Goal: Task Accomplishment & Management: Manage account settings

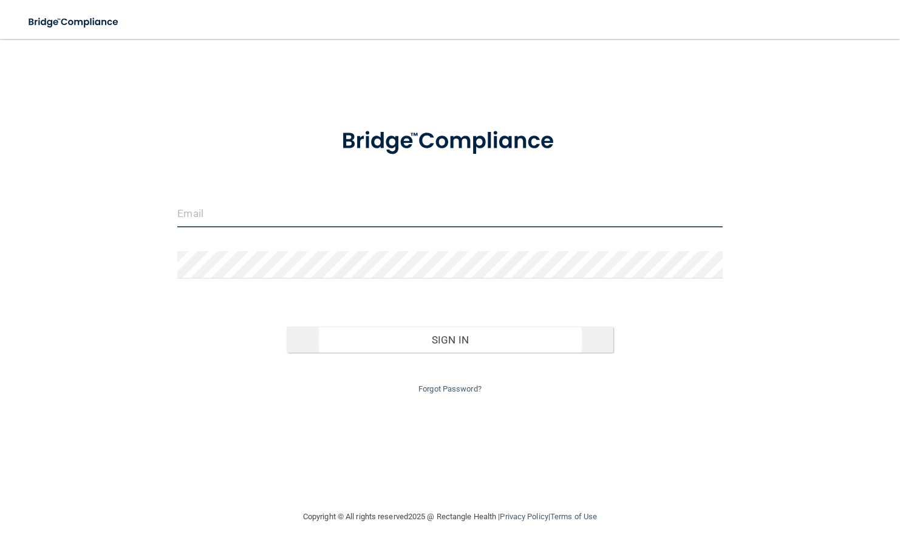
type input "[PERSON_NAME][EMAIL_ADDRESS][DOMAIN_NAME]"
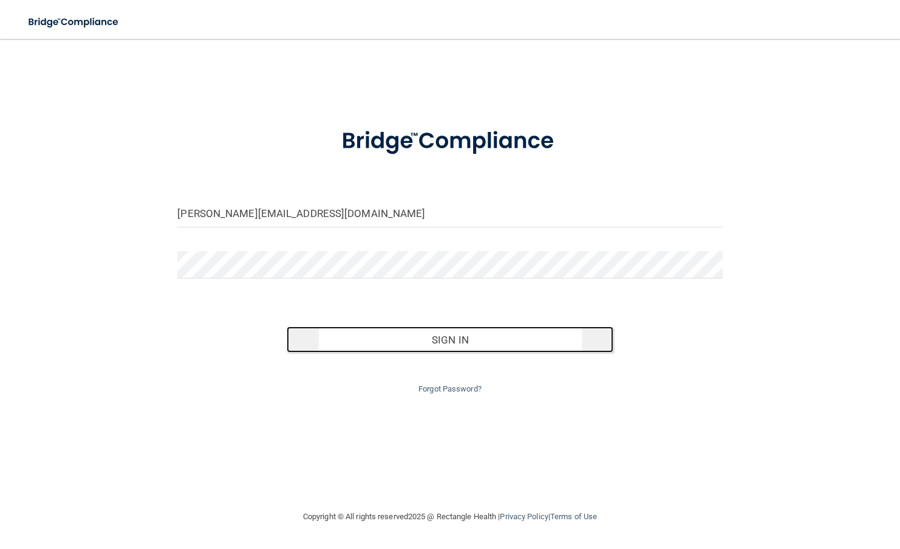
click at [445, 327] on button "Sign In" at bounding box center [450, 339] width 327 height 27
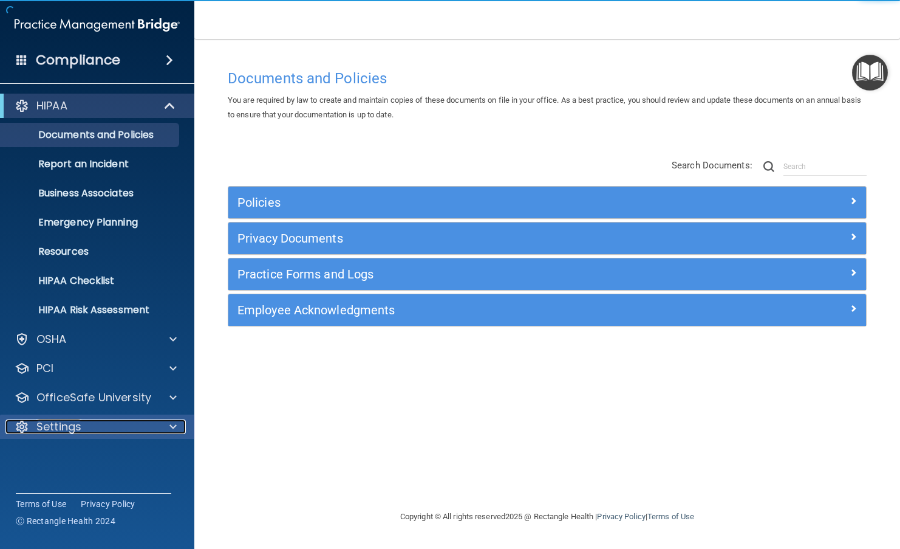
click at [70, 427] on p "Settings" at bounding box center [58, 426] width 45 height 15
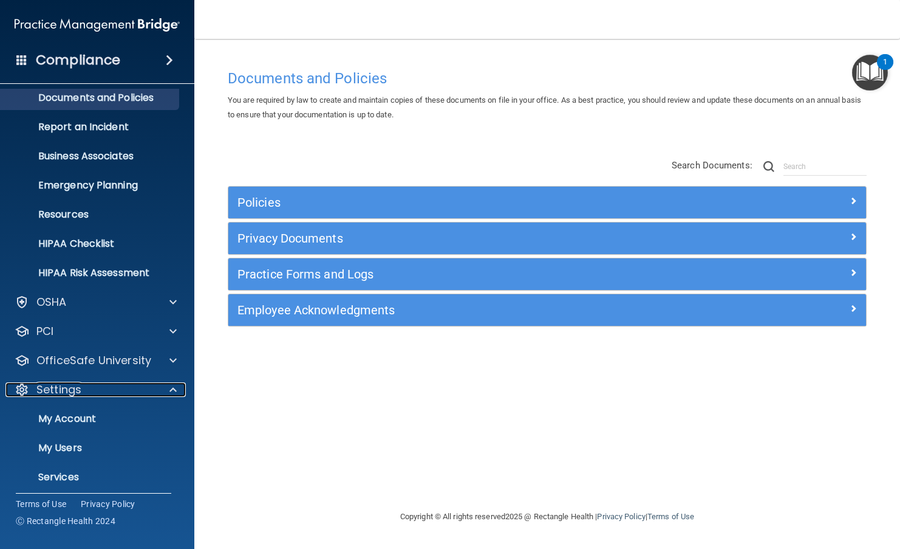
scroll to position [72, 0]
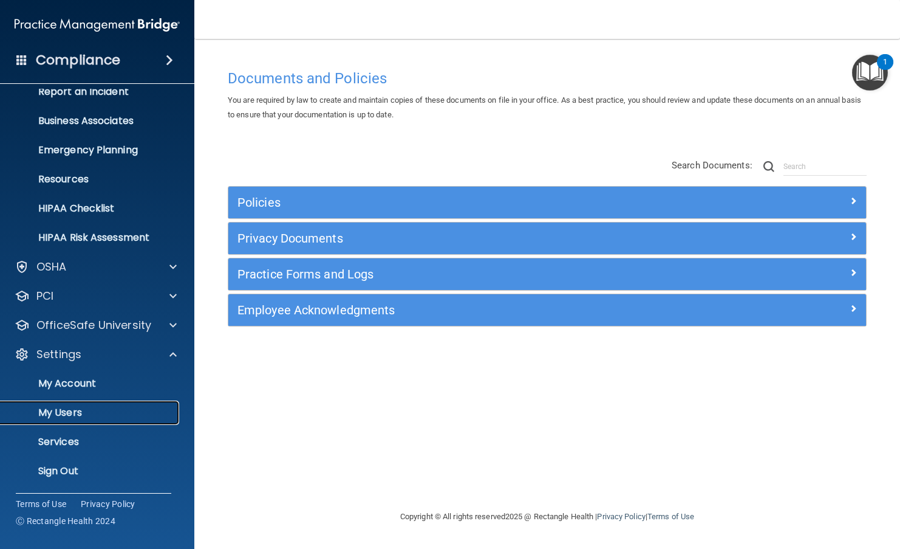
click at [68, 414] on p "My Users" at bounding box center [91, 412] width 166 height 12
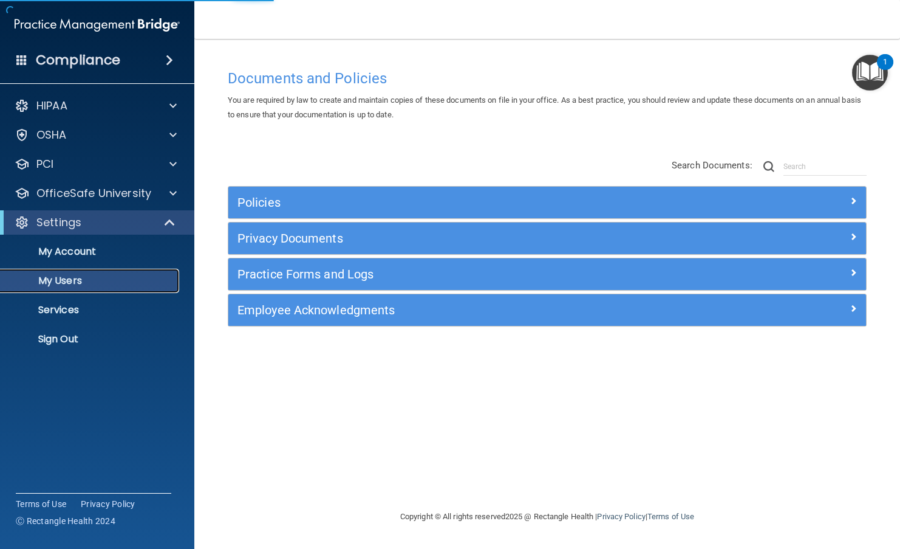
select select "20"
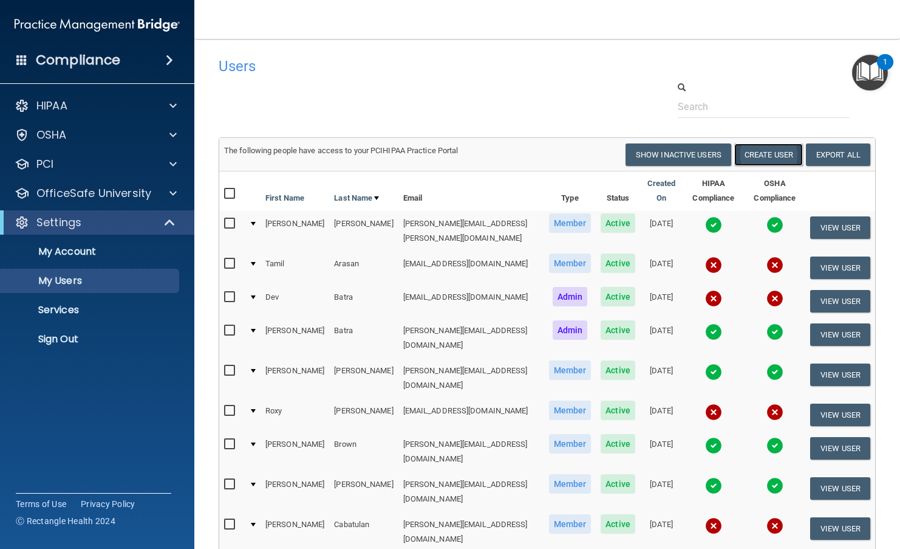
click at [749, 150] on button "Create User" at bounding box center [769, 154] width 69 height 22
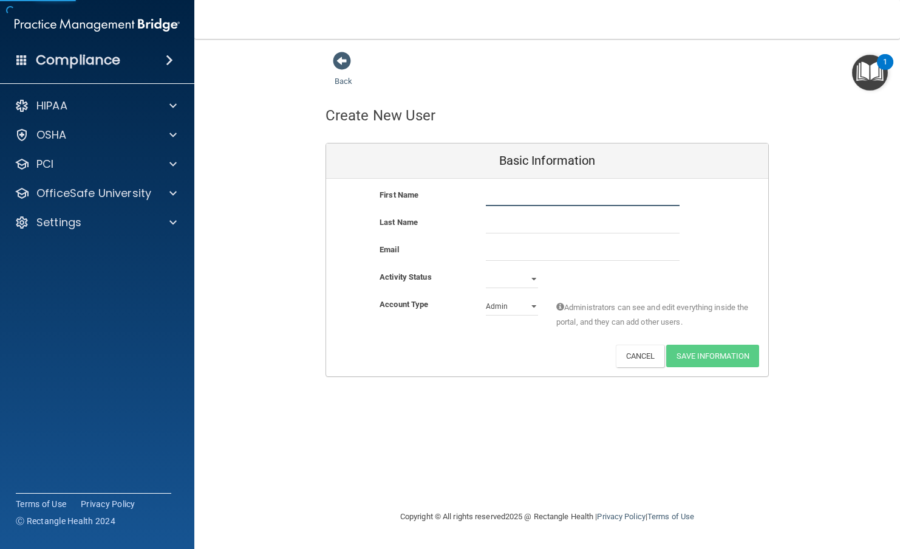
click at [634, 189] on input "text" at bounding box center [583, 197] width 194 height 18
type input "[PERSON_NAME]"
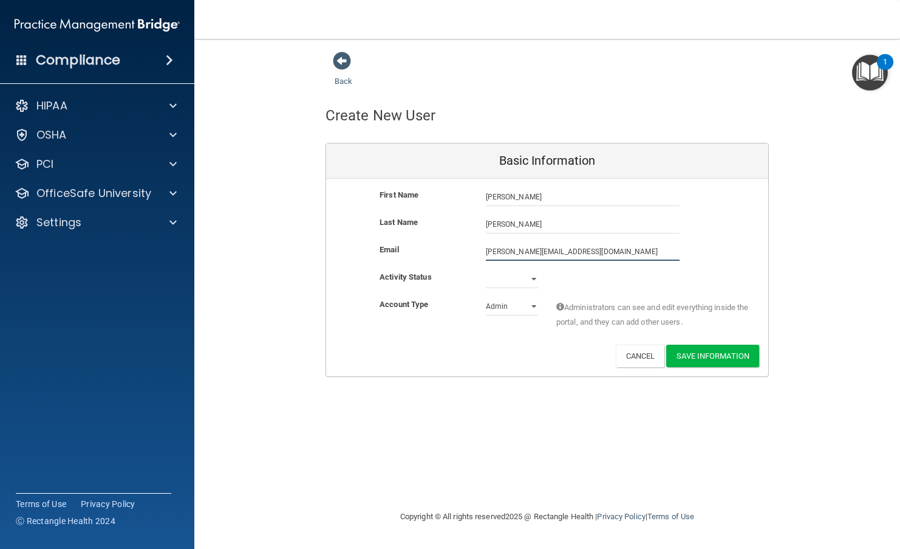
type input "[PERSON_NAME][EMAIL_ADDRESS][DOMAIN_NAME]"
click at [485, 276] on div "Active Inactive" at bounding box center [512, 279] width 70 height 18
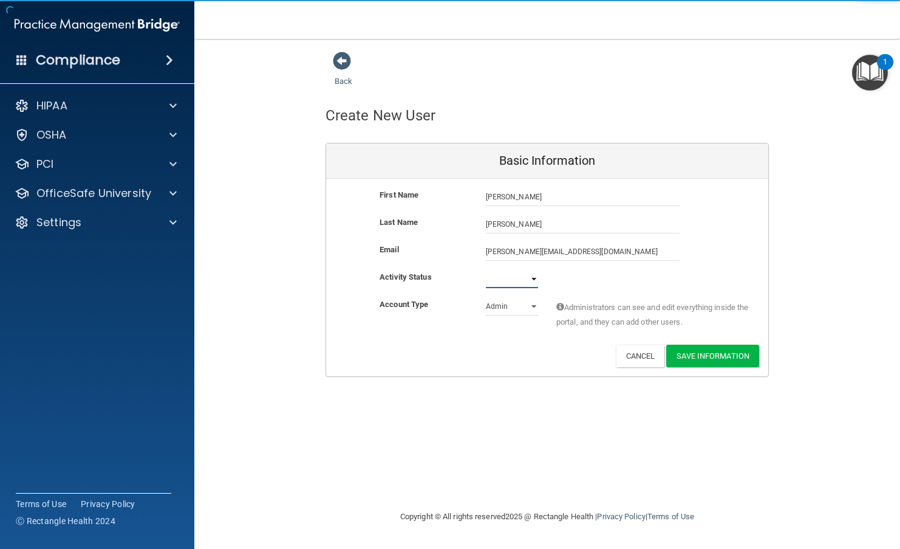
click at [504, 282] on select "Active Inactive" at bounding box center [512, 279] width 52 height 18
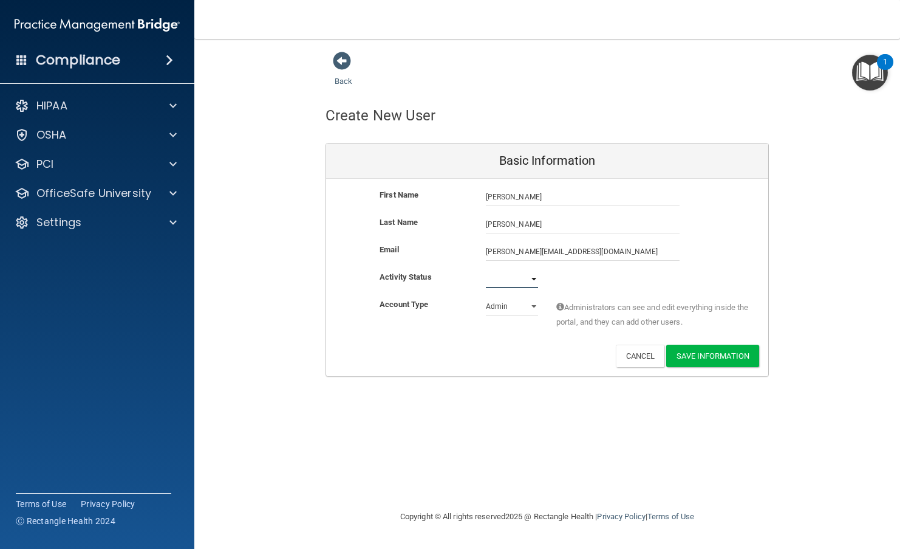
select select "active"
click at [486, 270] on select "Active Inactive" at bounding box center [512, 279] width 52 height 18
click at [505, 309] on select "Admin Member" at bounding box center [512, 306] width 52 height 18
select select "practice_member"
click at [486, 297] on select "Admin Member" at bounding box center [512, 306] width 52 height 18
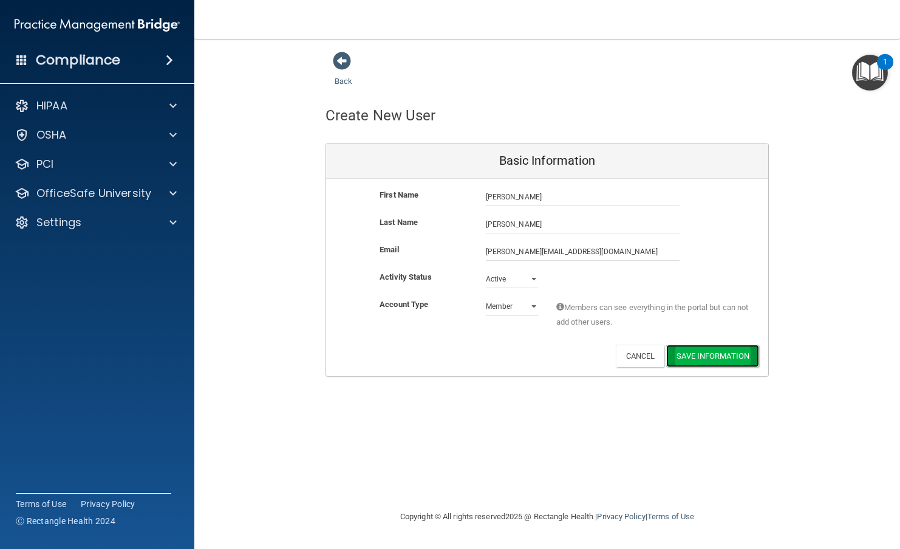
click at [722, 356] on button "Save Information" at bounding box center [712, 355] width 93 height 22
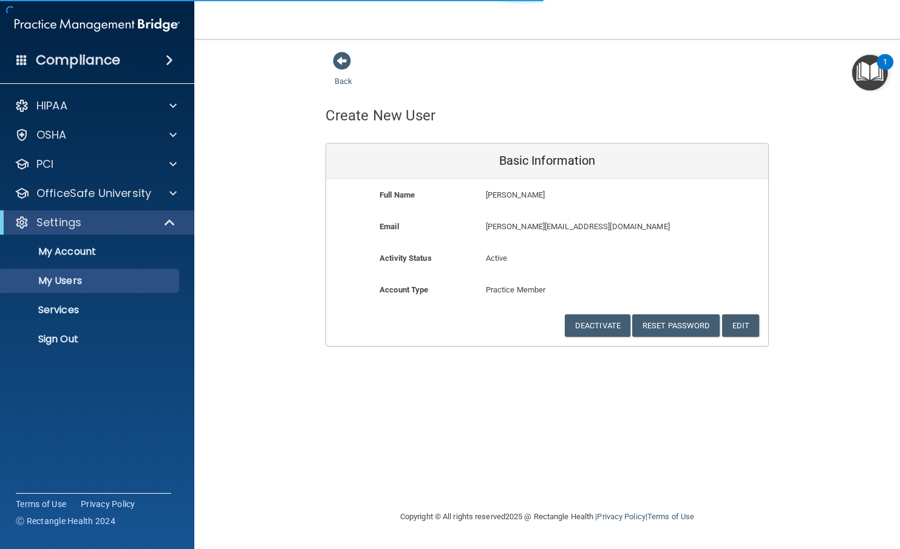
select select "20"
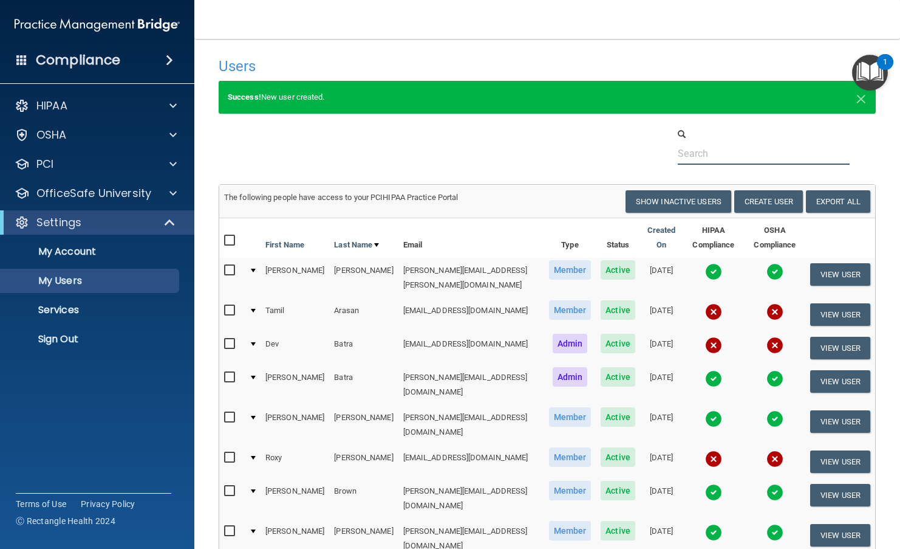
click at [733, 155] on input "text" at bounding box center [763, 153] width 171 height 22
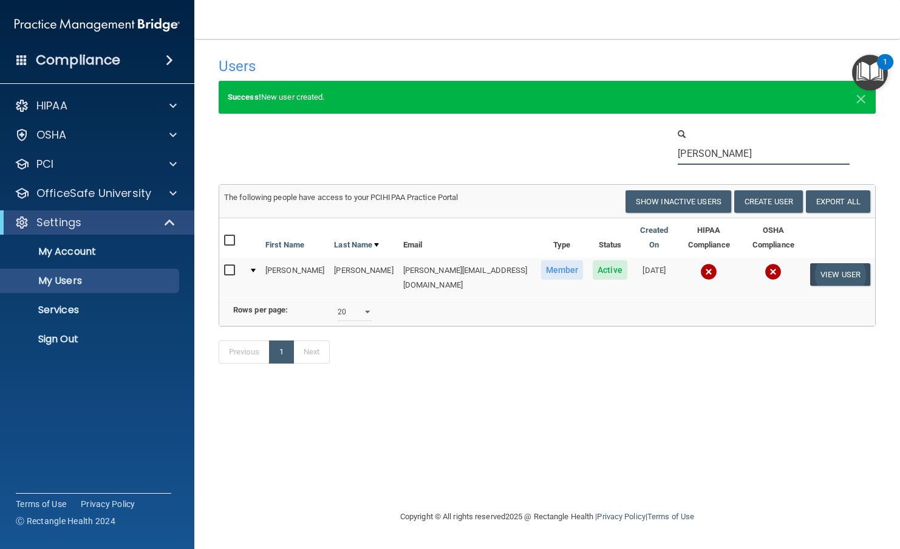
type input "[PERSON_NAME]"
click at [829, 263] on button "View User" at bounding box center [840, 274] width 60 height 22
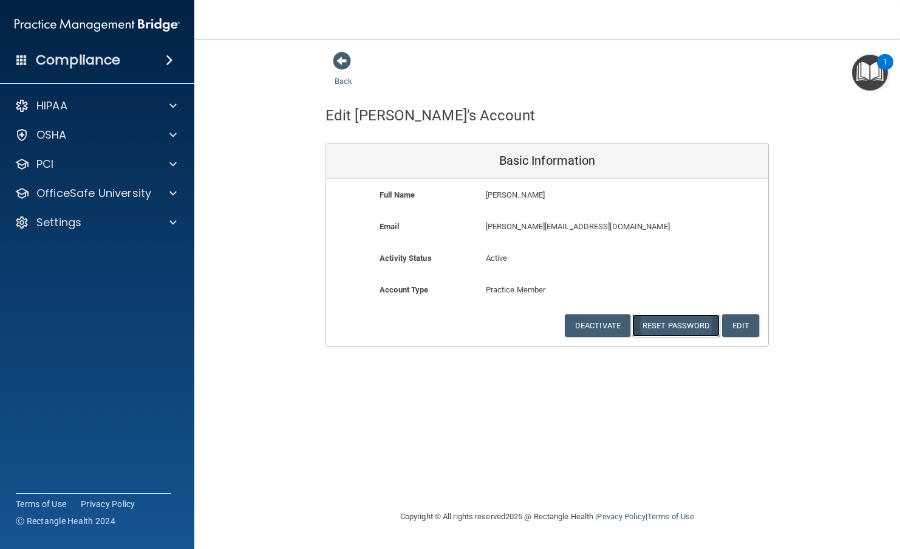
click at [678, 324] on button "Reset Password" at bounding box center [675, 325] width 87 height 22
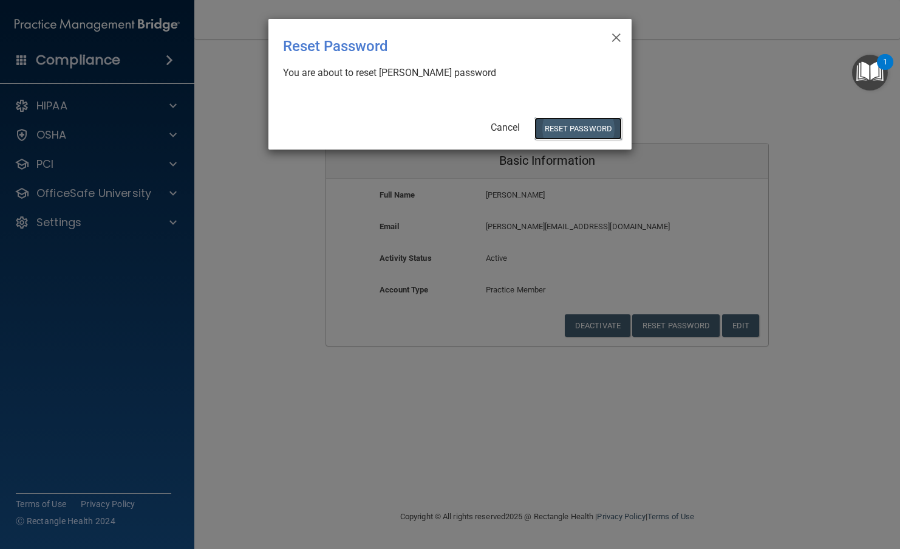
click at [572, 129] on button "Reset Password" at bounding box center [578, 128] width 87 height 22
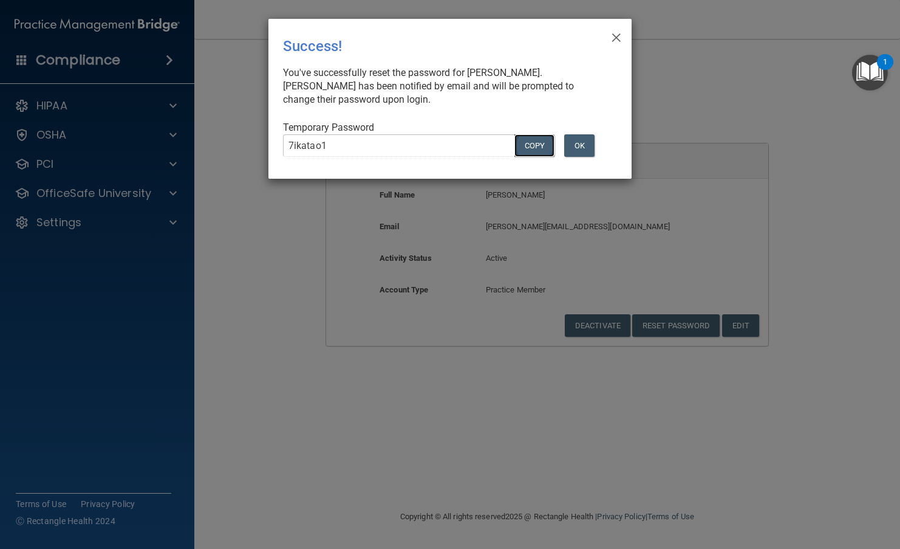
click at [533, 141] on button "COPY" at bounding box center [535, 145] width 40 height 22
click at [617, 33] on span "×" at bounding box center [616, 36] width 11 height 24
